Goal: Information Seeking & Learning: Learn about a topic

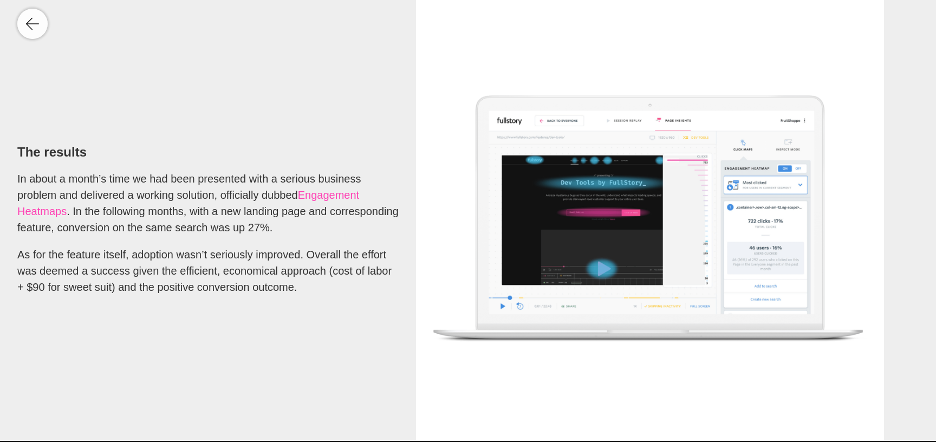
scroll to position [1768, 0]
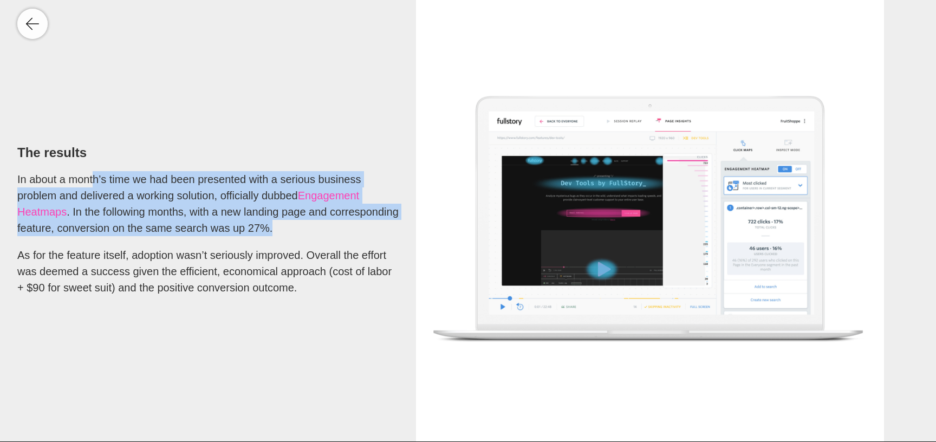
drag, startPoint x: 12, startPoint y: 176, endPoint x: 273, endPoint y: 233, distance: 267.2
click at [273, 233] on div "The results In about a month’s time we had been presented with a serious busine…" at bounding box center [208, 220] width 416 height 442
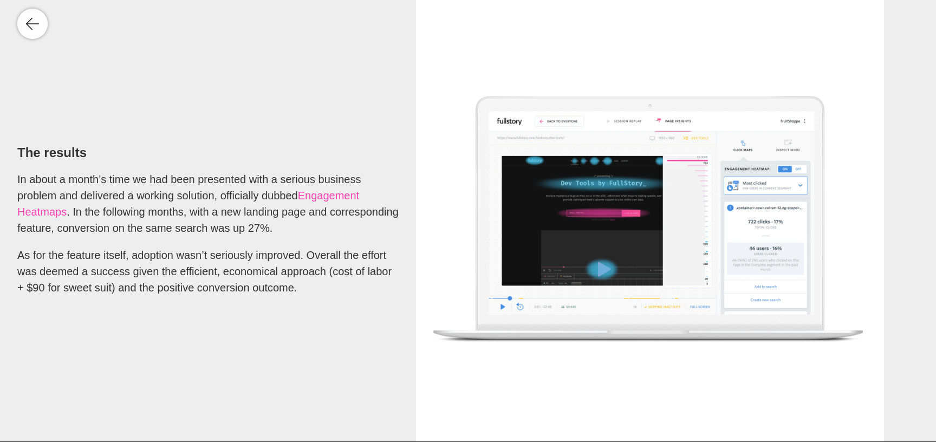
click at [279, 231] on p "In about a month’s time we had been presented with a serious business problem a…" at bounding box center [207, 203] width 381 height 65
drag, startPoint x: 71, startPoint y: 213, endPoint x: 182, endPoint y: 216, distance: 110.5
click at [182, 216] on p "In about a month’s time we had been presented with a serious business problem a…" at bounding box center [207, 203] width 381 height 65
click at [146, 240] on div "The results In about a month’s time we had been presented with a serious busine…" at bounding box center [207, 220] width 381 height 172
click at [71, 212] on p "In about a month’s time we had been presented with a serious business problem a…" at bounding box center [207, 203] width 381 height 65
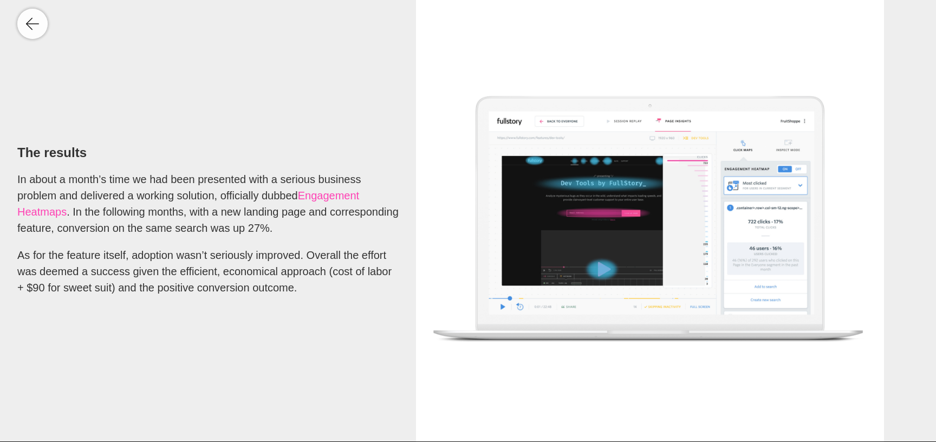
drag, startPoint x: 71, startPoint y: 212, endPoint x: 292, endPoint y: 223, distance: 221.8
click at [292, 223] on p "In about a month’s time we had been presented with a serious business problem a…" at bounding box center [207, 203] width 381 height 65
click at [276, 226] on p "In about a month’s time we had been presented with a serious business problem a…" at bounding box center [207, 203] width 381 height 65
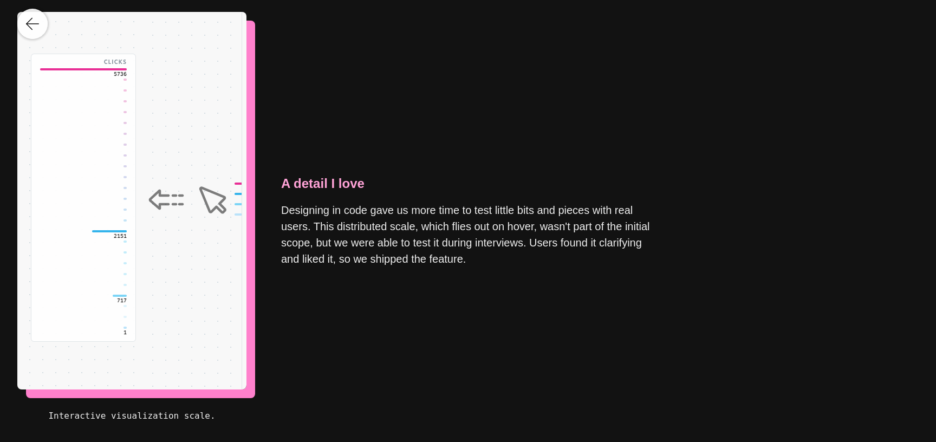
scroll to position [2726, 0]
click at [315, 225] on p "Designing in code gave us more time to test little bits and pieces with real us…" at bounding box center [471, 233] width 381 height 65
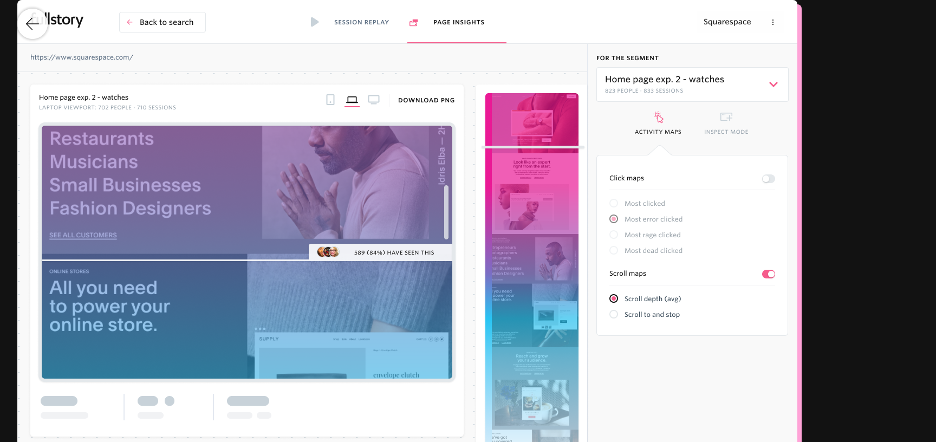
scroll to position [3611, 0]
